Goal: Information Seeking & Learning: Understand process/instructions

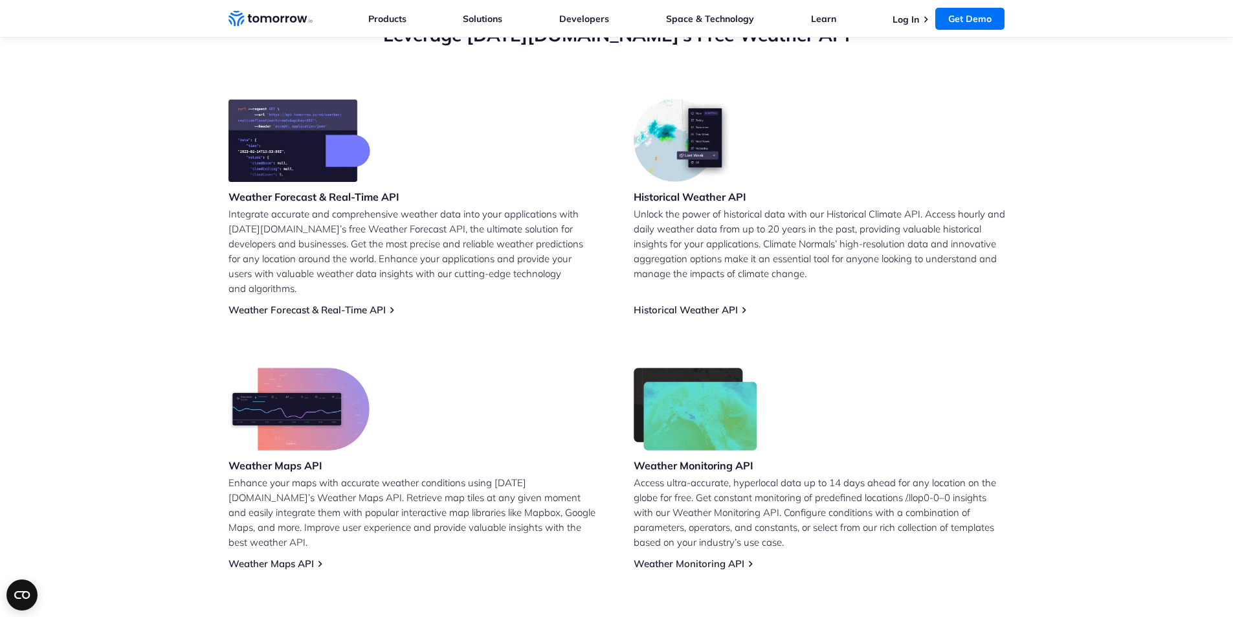
scroll to position [518, 0]
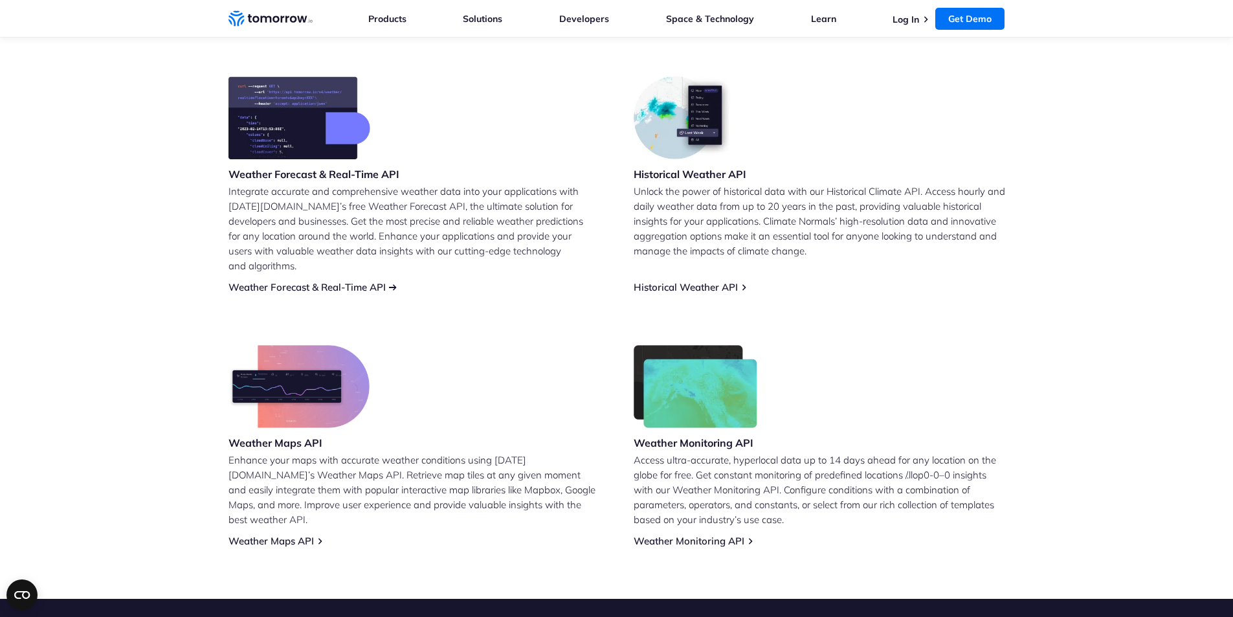
click at [352, 281] on link "Weather Forecast & Real-Time API" at bounding box center [306, 287] width 157 height 12
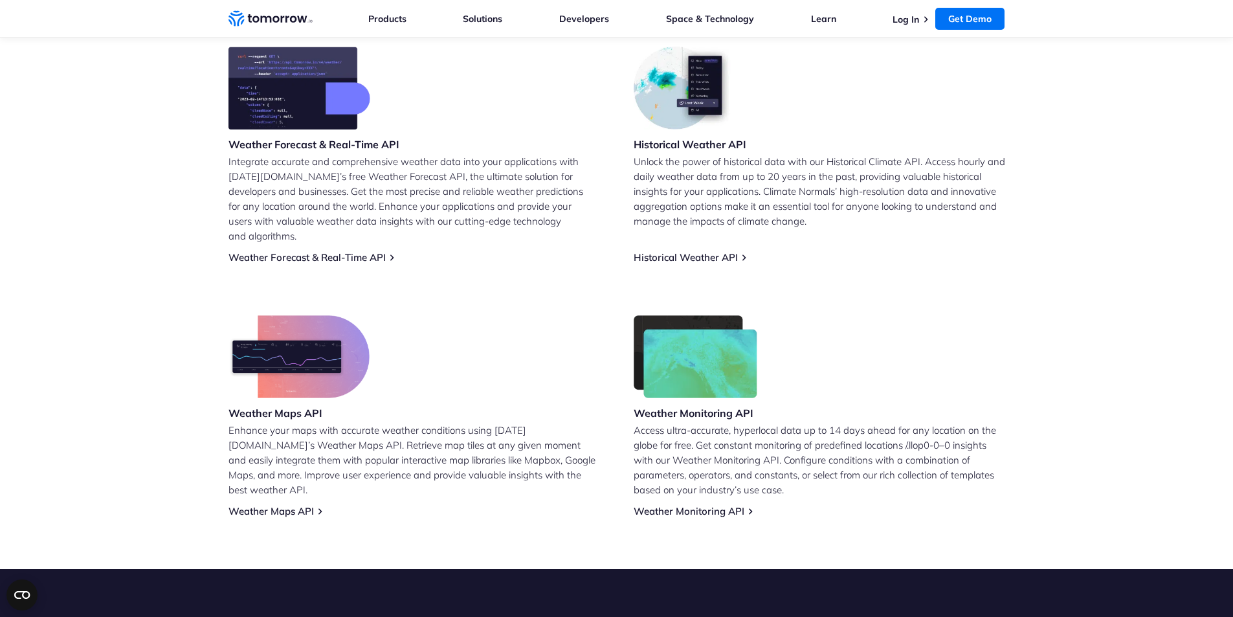
scroll to position [518, 0]
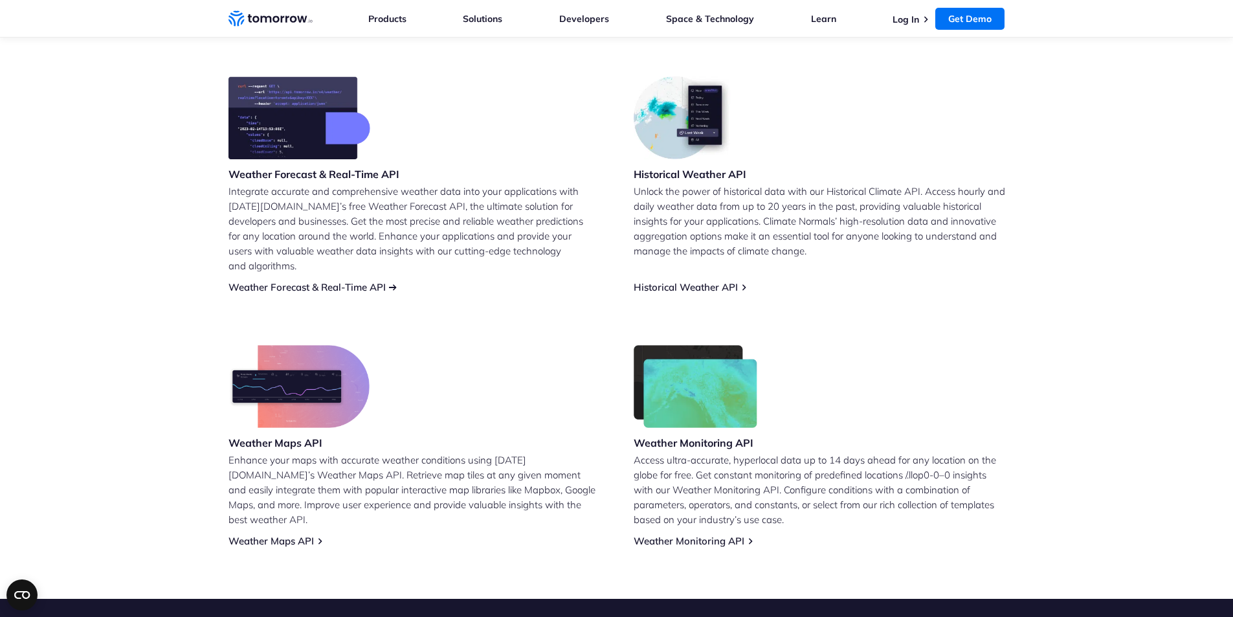
click at [382, 281] on link "Weather Forecast & Real-Time API" at bounding box center [306, 287] width 157 height 12
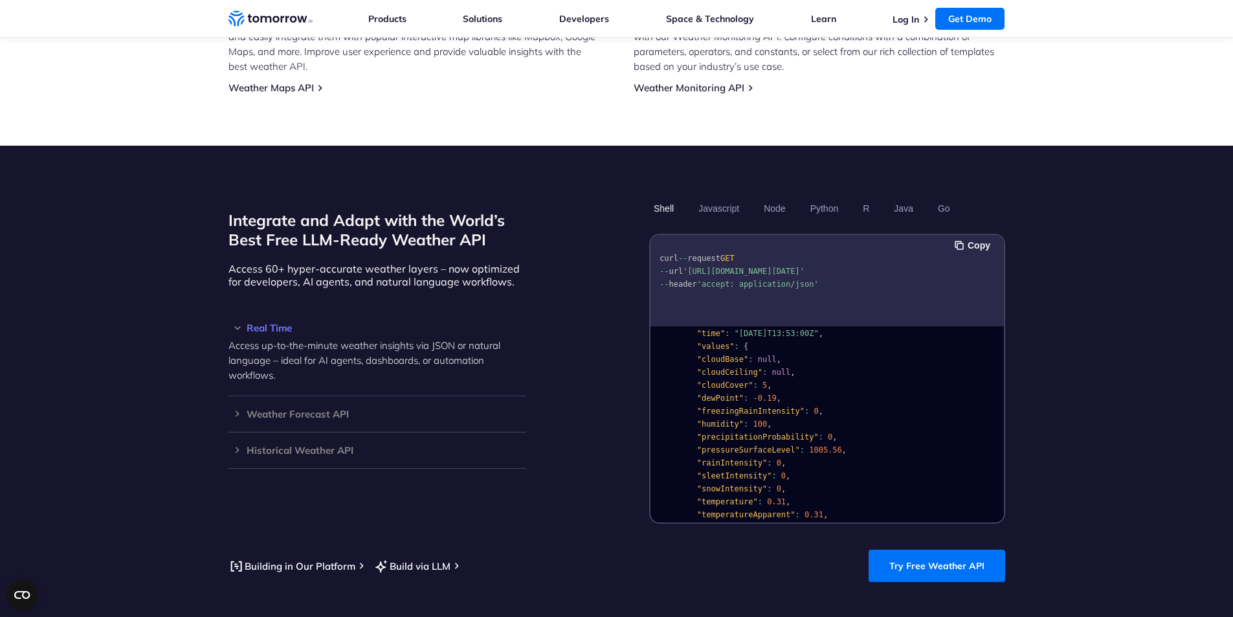
scroll to position [65, 0]
click at [256, 323] on h3 "Real Time" at bounding box center [377, 328] width 298 height 10
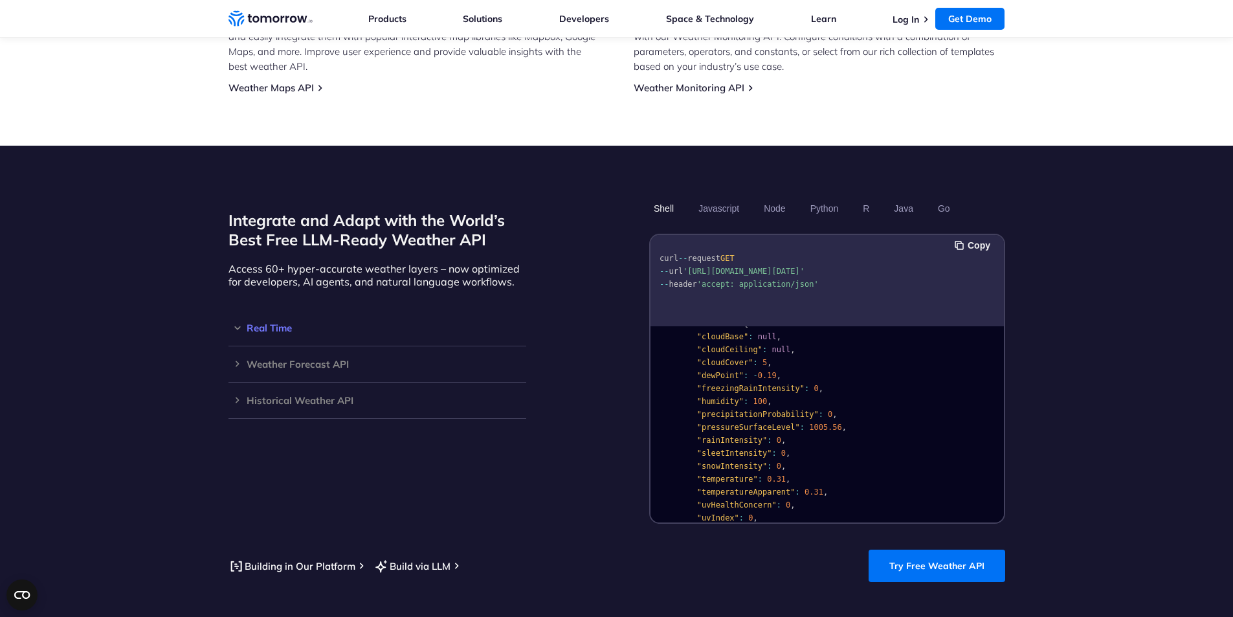
click at [256, 323] on h3 "Real Time" at bounding box center [377, 328] width 298 height 10
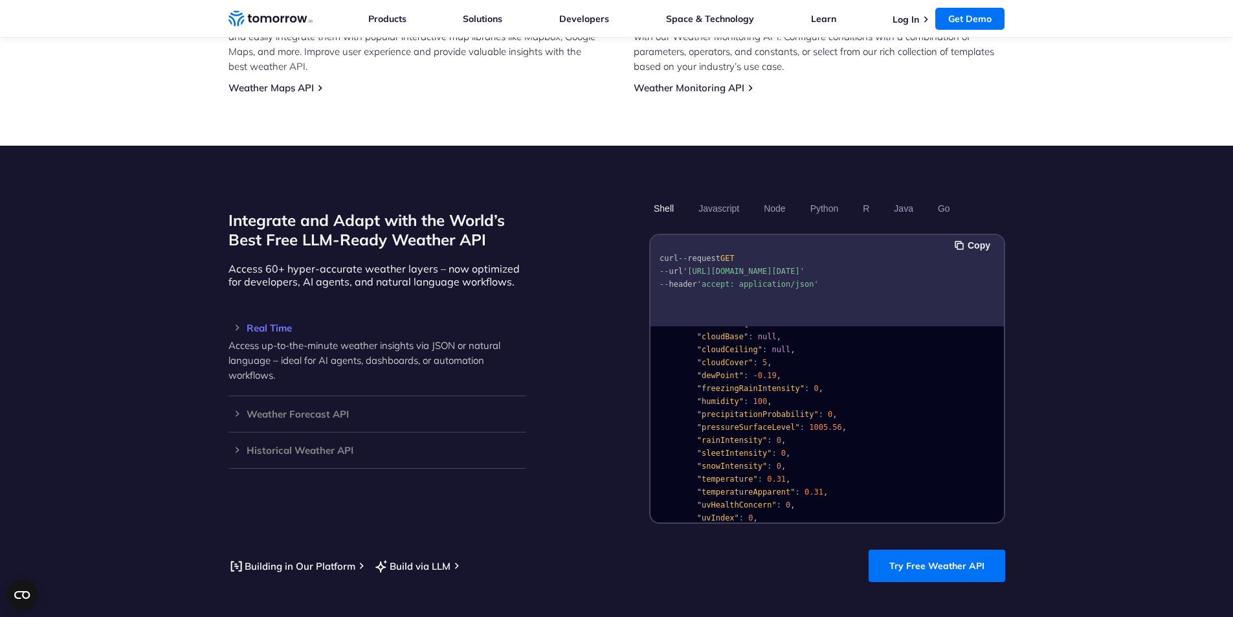
click at [256, 323] on h3 "Real Time" at bounding box center [377, 328] width 298 height 10
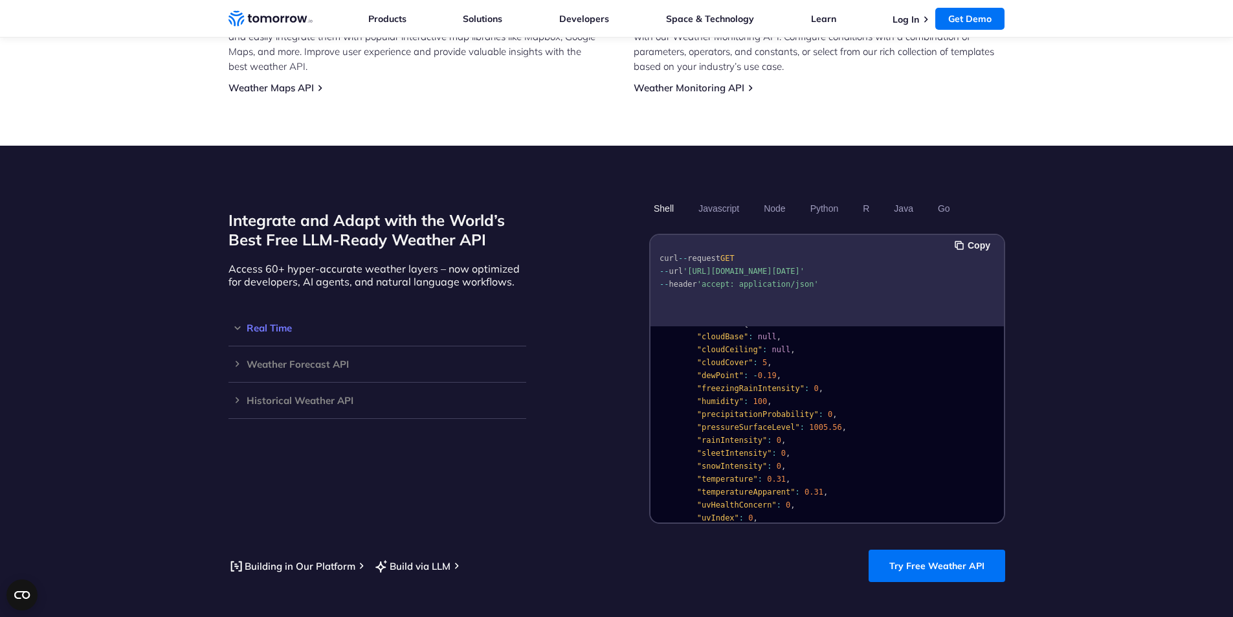
click at [261, 323] on h3 "Real Time" at bounding box center [377, 328] width 298 height 10
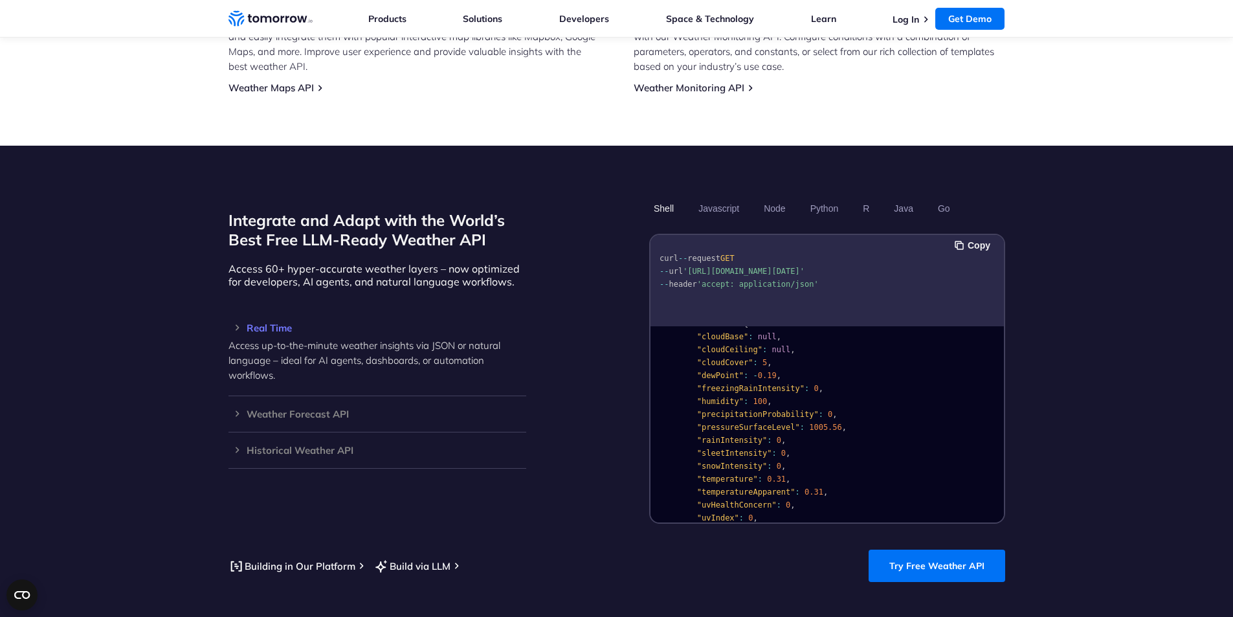
click at [261, 349] on p "Access up-to-the-minute weather insights via JSON or natural language – ideal f…" at bounding box center [377, 360] width 298 height 45
click at [934, 551] on link "Try Free Weather API" at bounding box center [936, 565] width 137 height 32
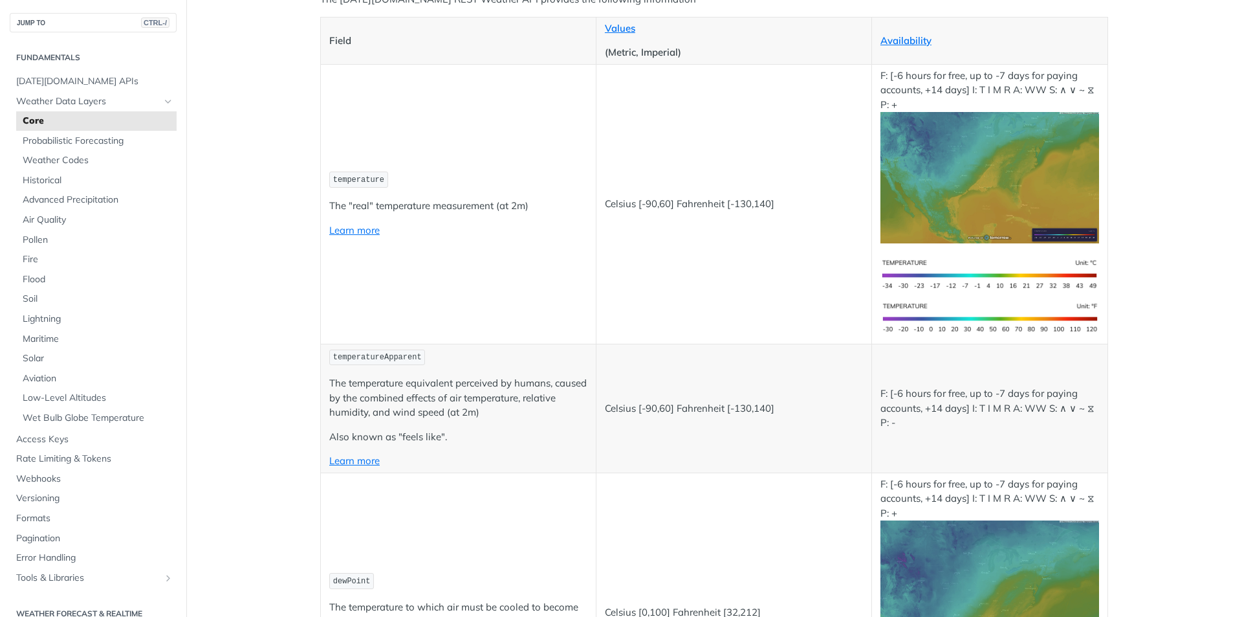
scroll to position [194, 0]
click at [44, 441] on span "Access Keys" at bounding box center [94, 439] width 157 height 13
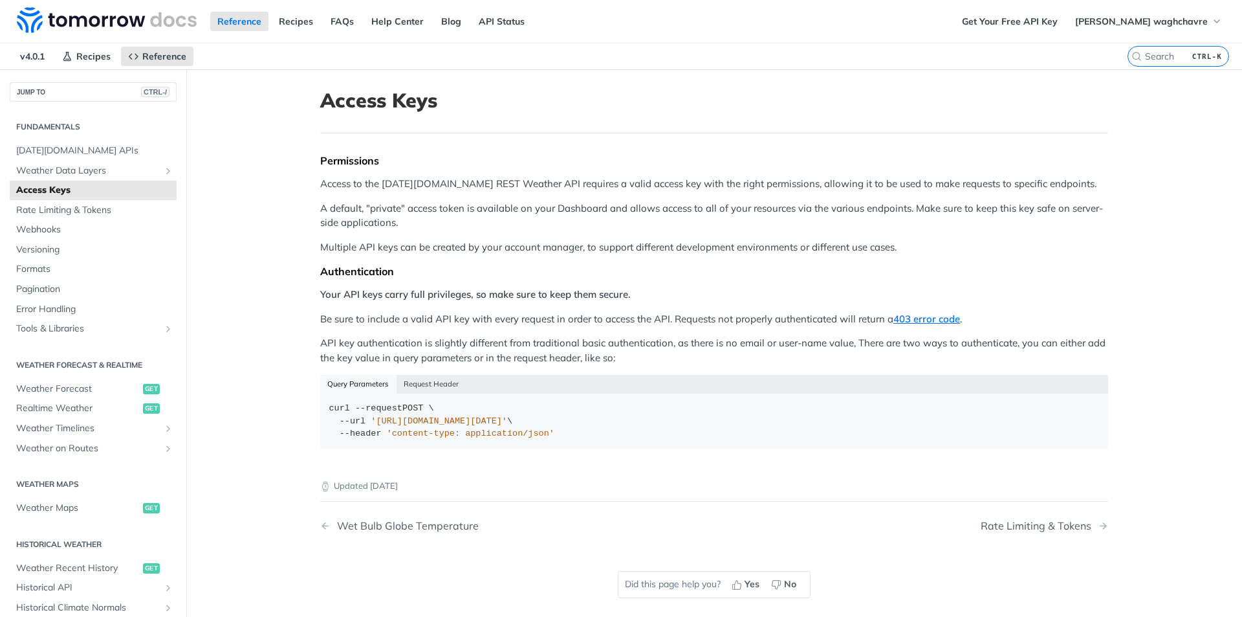
click at [413, 339] on p "API key authentication is slightly different from traditional basic authenticat…" at bounding box center [714, 350] width 788 height 29
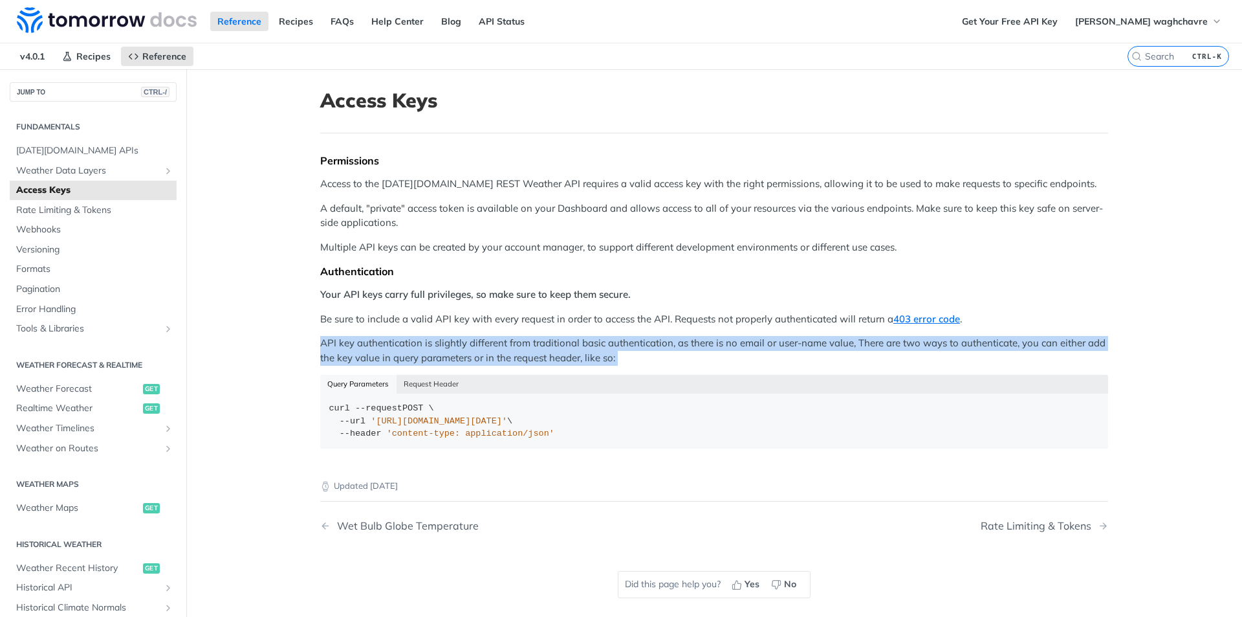
click at [413, 339] on p "API key authentication is slightly different from traditional basic authenticat…" at bounding box center [714, 350] width 788 height 29
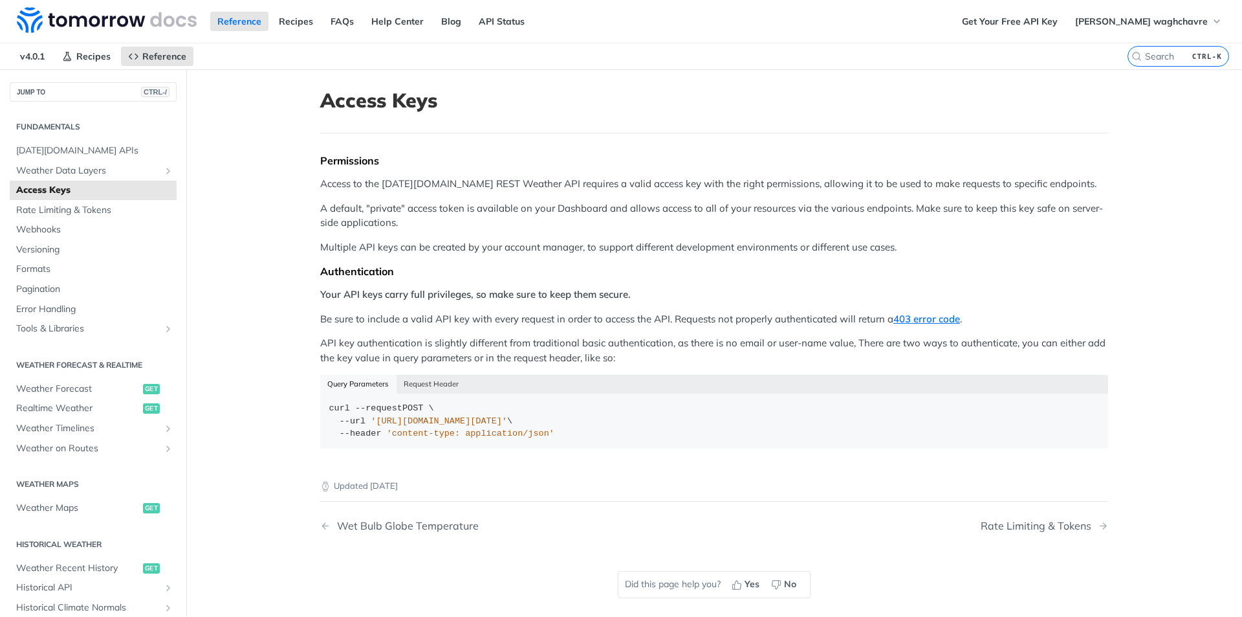
click at [435, 251] on p "Multiple API keys can be created by your account manager, to support different …" at bounding box center [714, 247] width 788 height 15
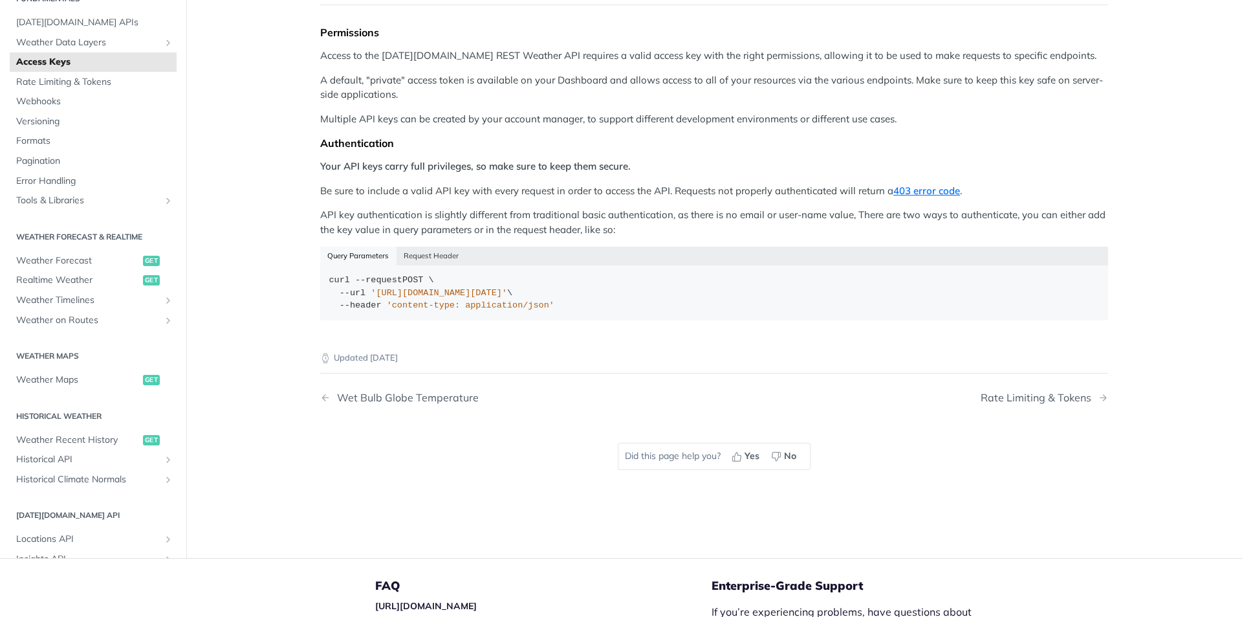
scroll to position [129, 0]
click at [362, 254] on div "Query Parameters Request Header" at bounding box center [714, 254] width 788 height 18
click at [398, 254] on button "Request Header" at bounding box center [432, 254] width 70 height 18
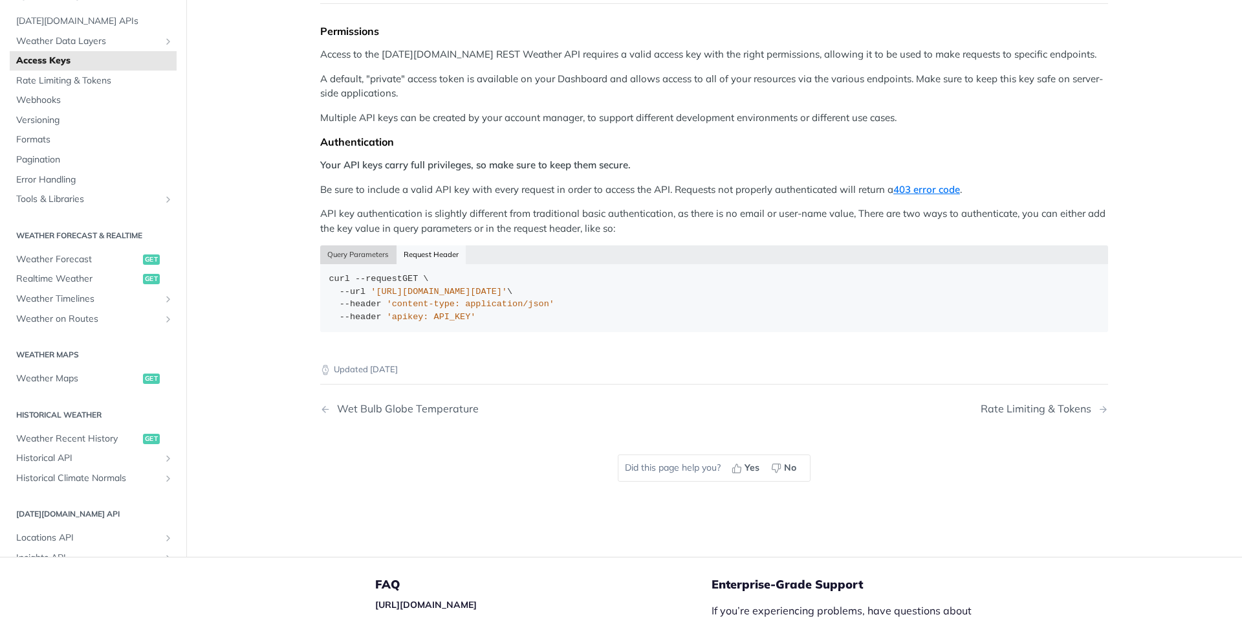
click at [376, 258] on button "Query Parameters" at bounding box center [358, 254] width 76 height 18
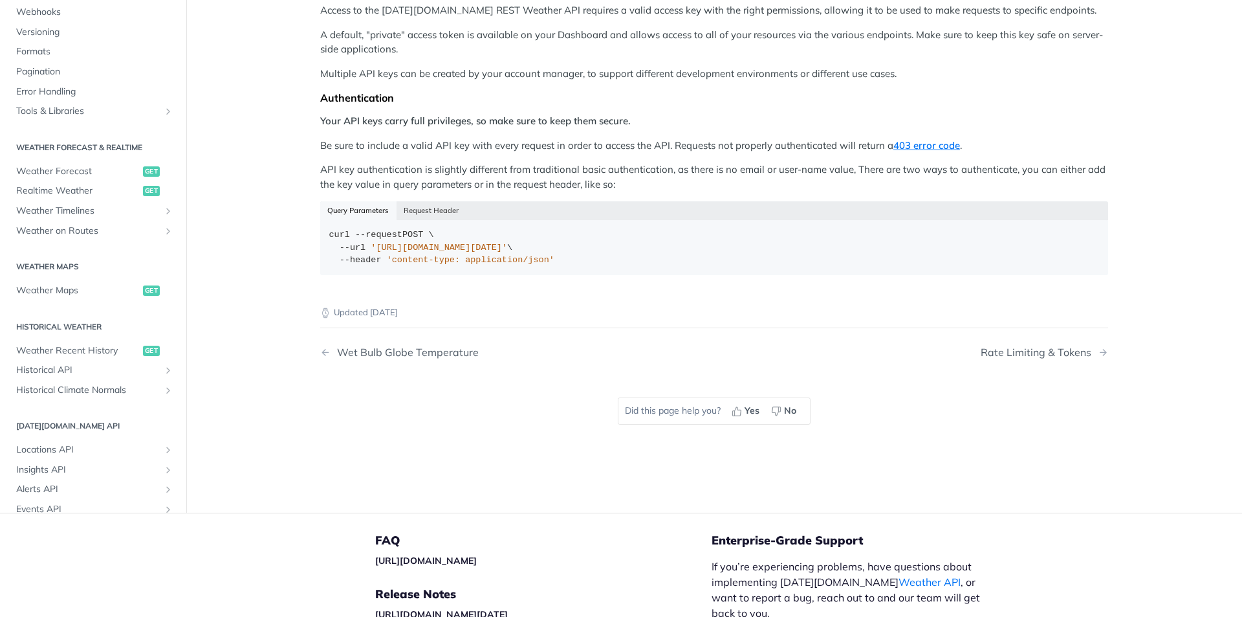
scroll to position [0, 0]
